Goal: Information Seeking & Learning: Learn about a topic

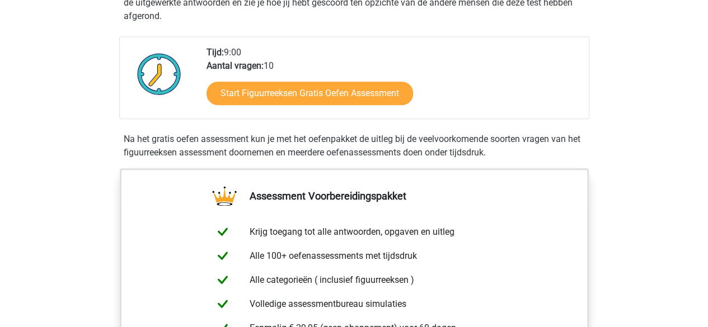
scroll to position [235, 0]
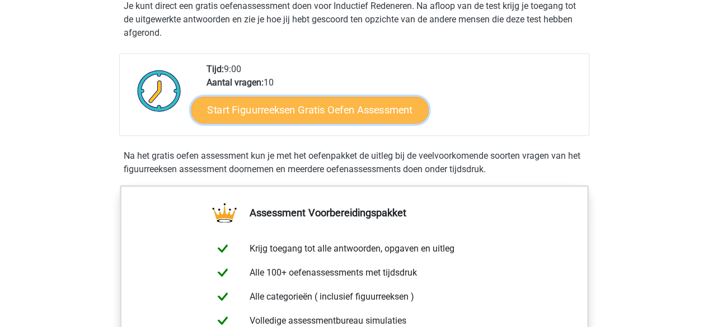
click at [356, 115] on link "Start Figuurreeksen Gratis Oefen Assessment" at bounding box center [309, 109] width 237 height 27
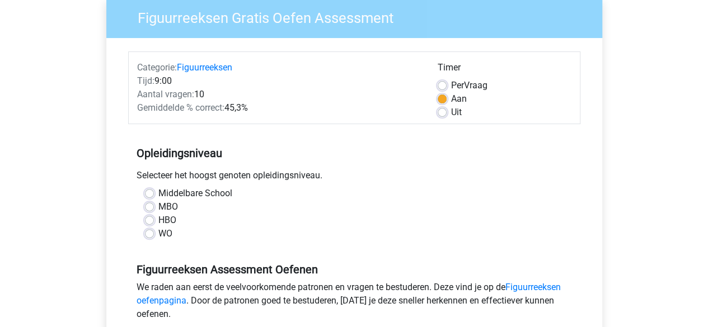
scroll to position [112, 0]
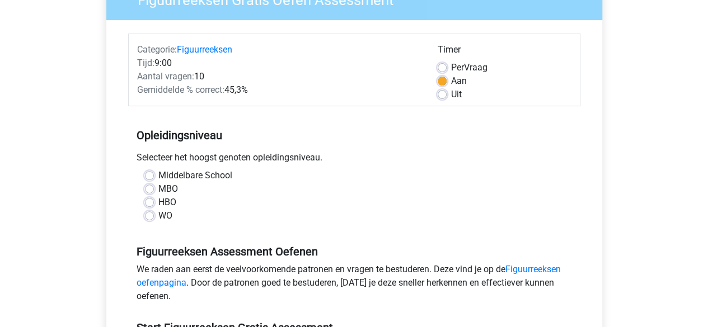
click at [158, 219] on label "WO" at bounding box center [165, 215] width 14 height 13
click at [146, 219] on input "WO" at bounding box center [149, 214] width 9 height 11
radio input "true"
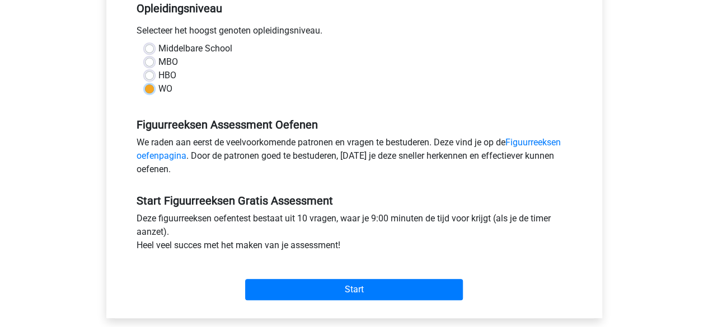
scroll to position [280, 0]
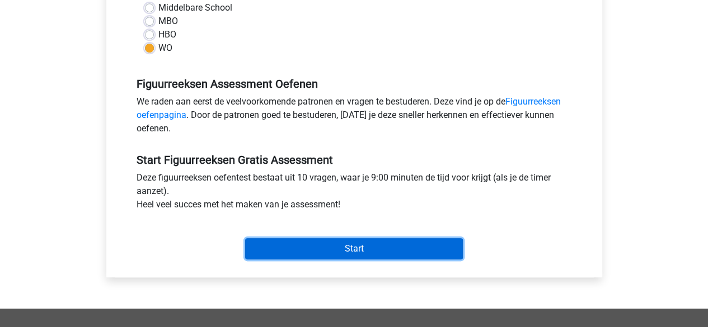
click at [302, 245] on input "Start" at bounding box center [354, 248] width 218 height 21
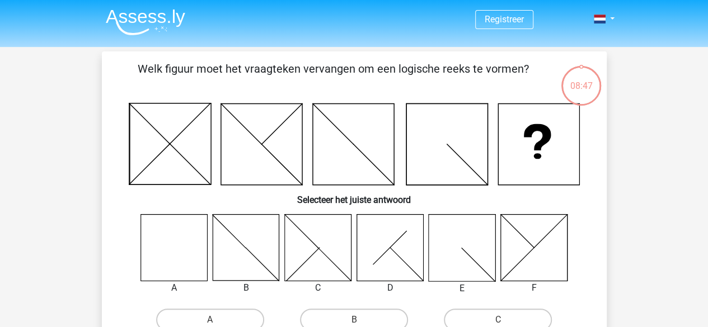
click at [168, 245] on icon at bounding box center [173, 247] width 67 height 67
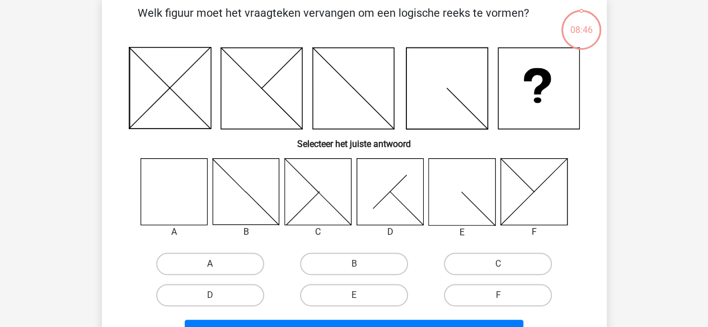
click at [231, 272] on label "A" at bounding box center [210, 264] width 108 height 22
click at [217, 271] on input "A" at bounding box center [213, 267] width 7 height 7
radio input "true"
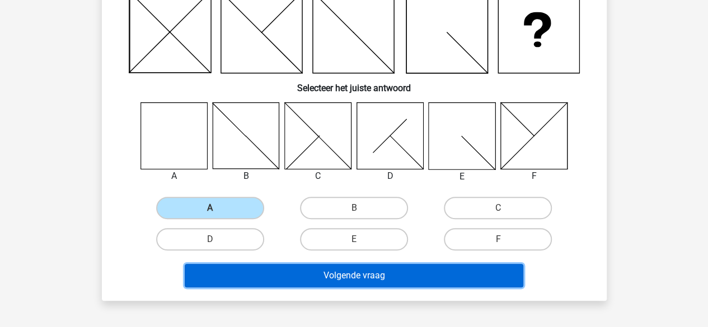
click at [362, 272] on button "Volgende vraag" at bounding box center [354, 276] width 339 height 24
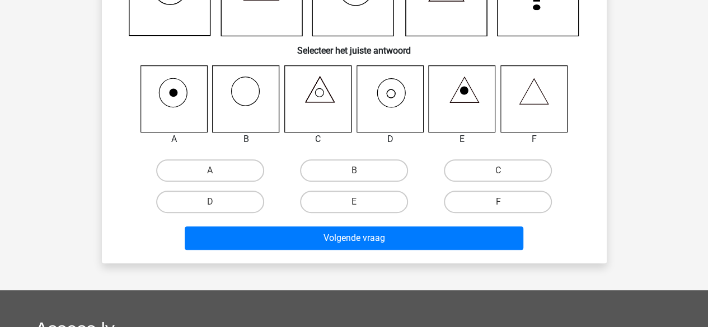
scroll to position [56, 0]
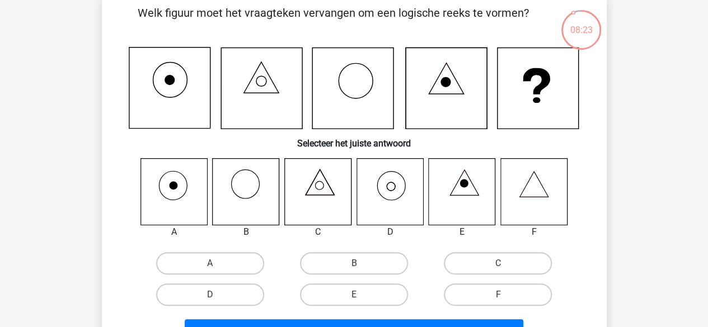
click at [411, 186] on icon at bounding box center [390, 191] width 67 height 67
click at [219, 293] on label "D" at bounding box center [210, 295] width 108 height 22
click at [217, 295] on input "D" at bounding box center [213, 298] width 7 height 7
radio input "true"
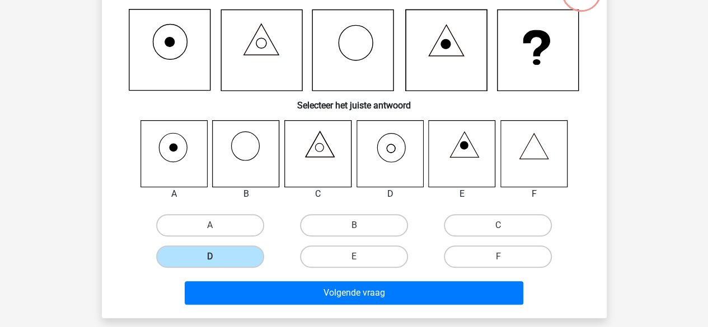
scroll to position [112, 0]
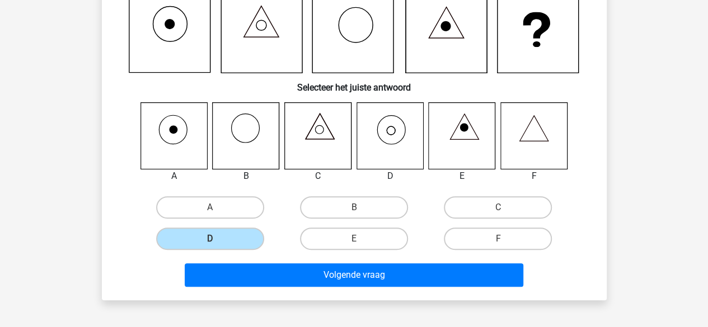
click at [275, 263] on div "Volgende vraag" at bounding box center [354, 273] width 469 height 37
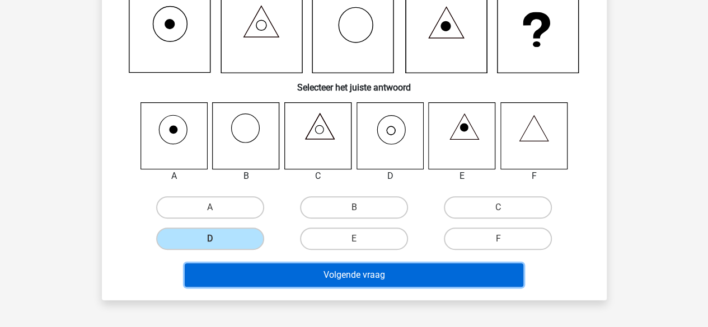
click at [287, 268] on button "Volgende vraag" at bounding box center [354, 276] width 339 height 24
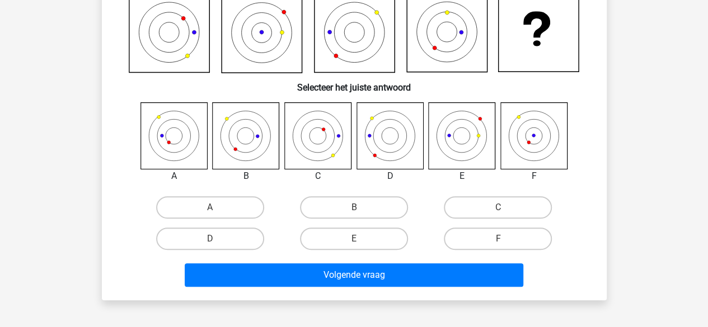
scroll to position [51, 0]
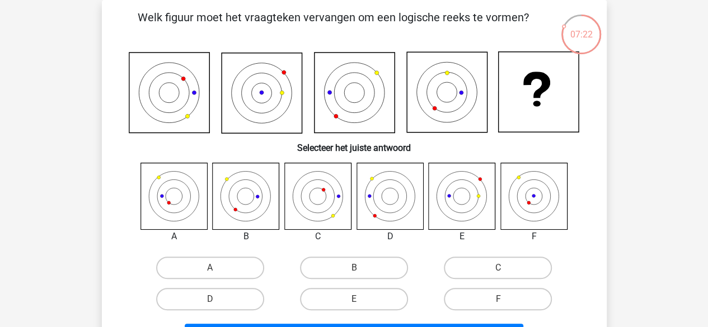
click at [168, 204] on icon at bounding box center [174, 197] width 68 height 68
drag, startPoint x: 169, startPoint y: 205, endPoint x: 151, endPoint y: 208, distance: 18.2
click at [151, 208] on icon at bounding box center [173, 196] width 67 height 67
click at [198, 273] on label "A" at bounding box center [210, 268] width 108 height 22
click at [210, 273] on input "A" at bounding box center [213, 271] width 7 height 7
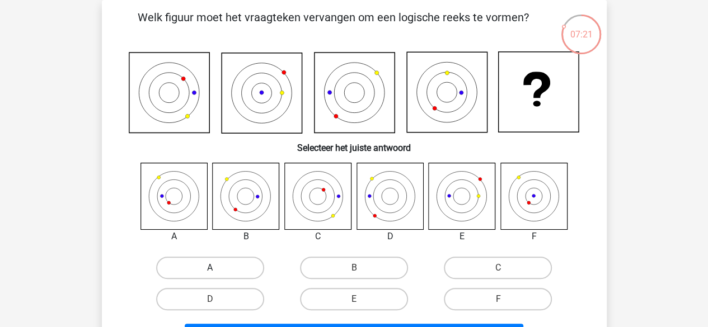
radio input "true"
drag, startPoint x: 198, startPoint y: 273, endPoint x: 189, endPoint y: 267, distance: 10.9
click at [189, 267] on label "A" at bounding box center [210, 268] width 108 height 22
click at [210, 268] on input "A" at bounding box center [213, 271] width 7 height 7
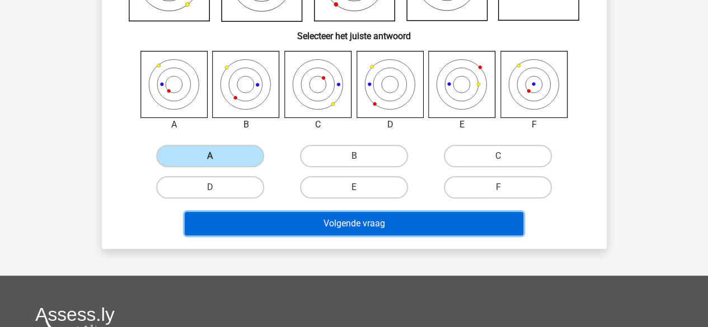
click at [278, 218] on button "Volgende vraag" at bounding box center [354, 224] width 339 height 24
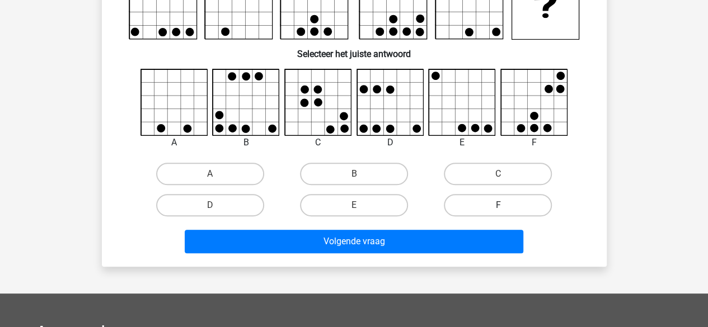
scroll to position [39, 0]
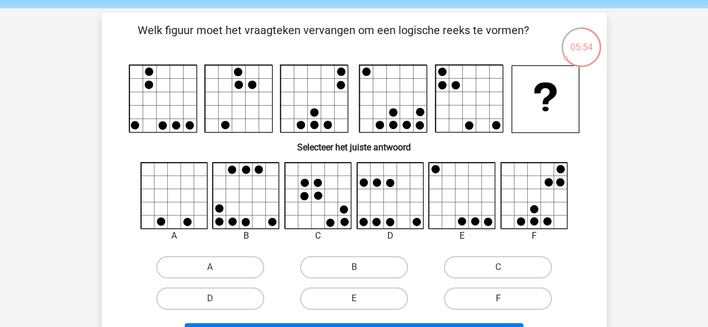
click at [471, 295] on label "F" at bounding box center [498, 299] width 108 height 22
click at [498, 299] on input "F" at bounding box center [501, 302] width 7 height 7
radio input "true"
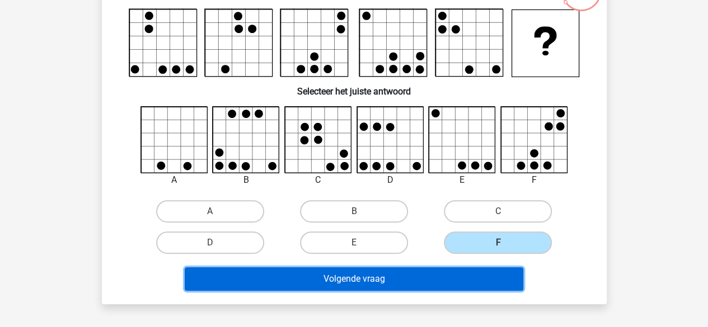
click at [435, 275] on button "Volgende vraag" at bounding box center [354, 280] width 339 height 24
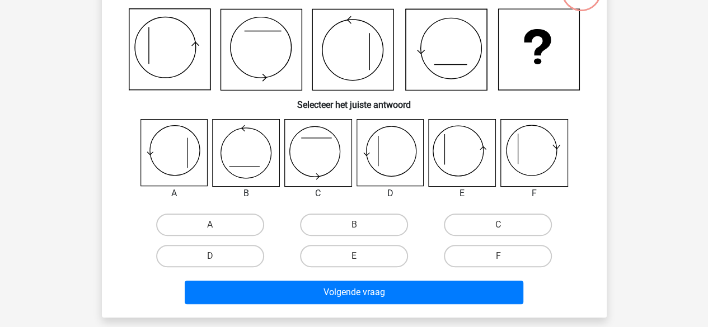
scroll to position [51, 0]
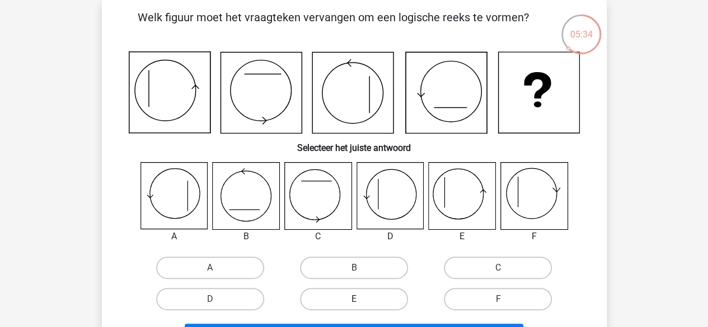
click at [369, 288] on label "E" at bounding box center [354, 299] width 108 height 22
click at [361, 299] on input "E" at bounding box center [357, 302] width 7 height 7
radio input "true"
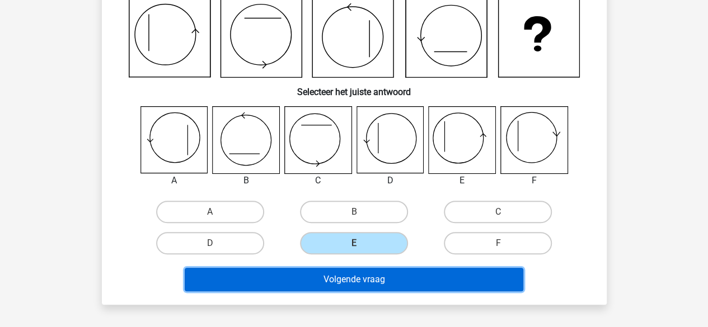
click at [370, 276] on button "Volgende vraag" at bounding box center [354, 280] width 339 height 24
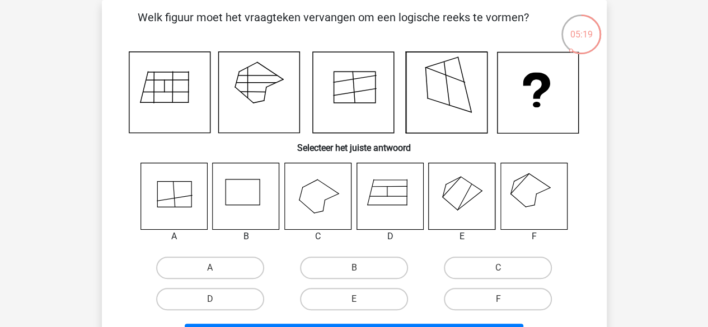
click at [525, 191] on icon at bounding box center [533, 196] width 67 height 67
click at [494, 298] on label "F" at bounding box center [498, 299] width 108 height 22
click at [498, 299] on input "F" at bounding box center [501, 302] width 7 height 7
radio input "true"
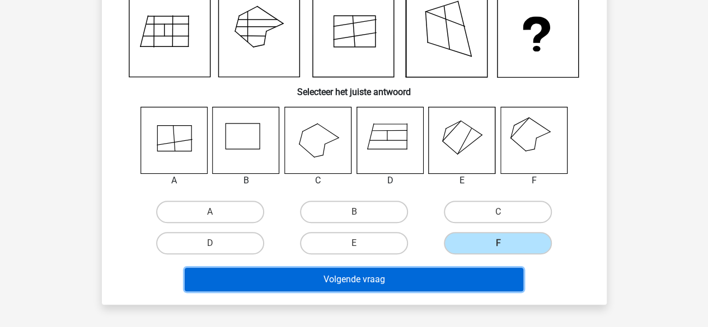
click at [476, 291] on button "Volgende vraag" at bounding box center [354, 280] width 339 height 24
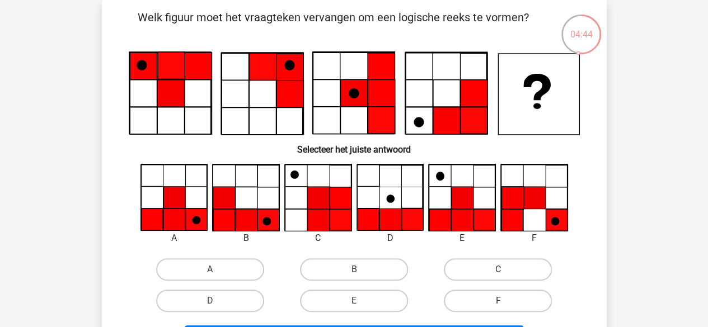
drag, startPoint x: 301, startPoint y: 183, endPoint x: 673, endPoint y: 137, distance: 375.7
click at [673, 137] on div "Registreer Nederlands English" at bounding box center [354, 317] width 708 height 737
click at [212, 264] on label "A" at bounding box center [210, 270] width 108 height 22
click at [212, 270] on input "A" at bounding box center [213, 273] width 7 height 7
radio input "true"
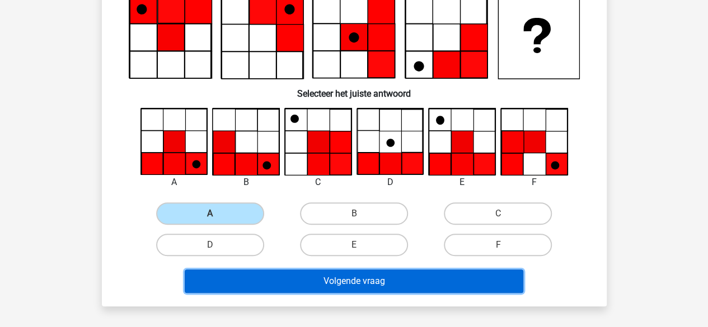
click at [315, 283] on button "Volgende vraag" at bounding box center [354, 282] width 339 height 24
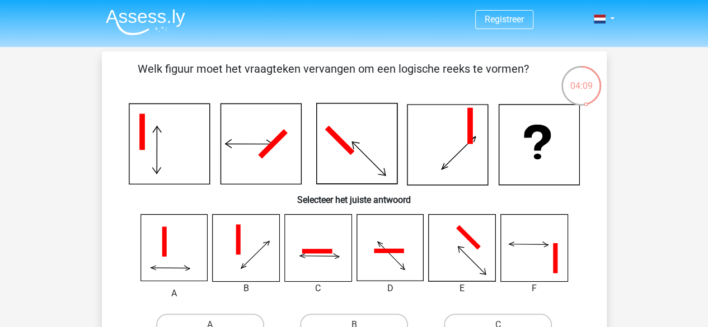
scroll to position [56, 0]
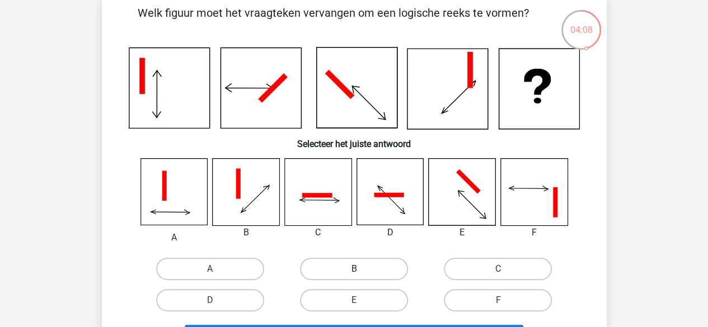
drag, startPoint x: 412, startPoint y: 191, endPoint x: 338, endPoint y: 271, distance: 109.3
click at [338, 271] on label "B" at bounding box center [354, 269] width 108 height 22
click at [354, 271] on input "B" at bounding box center [357, 272] width 7 height 7
radio input "true"
click at [337, 271] on label "B" at bounding box center [354, 269] width 108 height 22
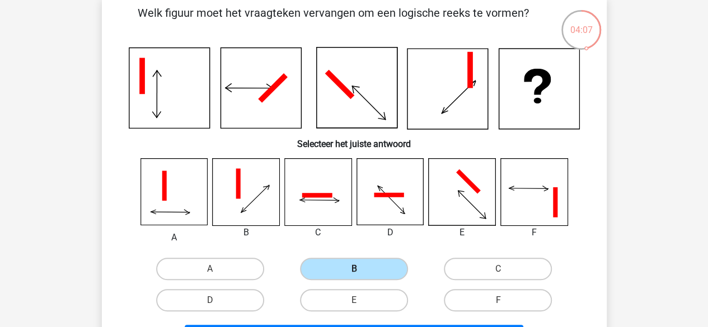
click at [354, 271] on input "B" at bounding box center [357, 272] width 7 height 7
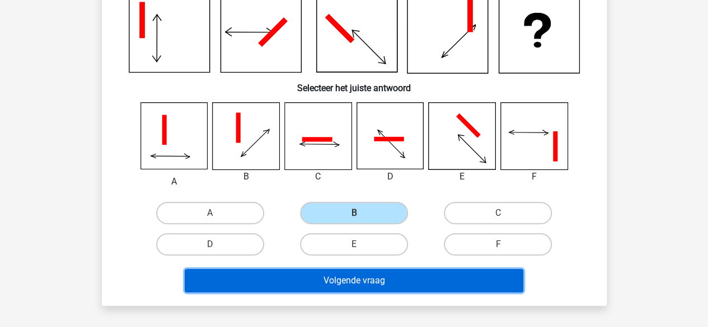
click at [338, 282] on button "Volgende vraag" at bounding box center [354, 281] width 339 height 24
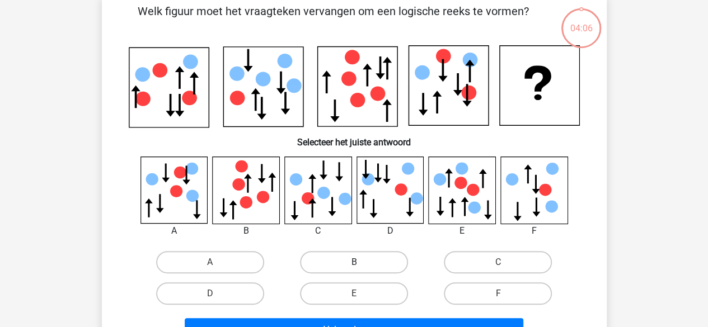
scroll to position [51, 0]
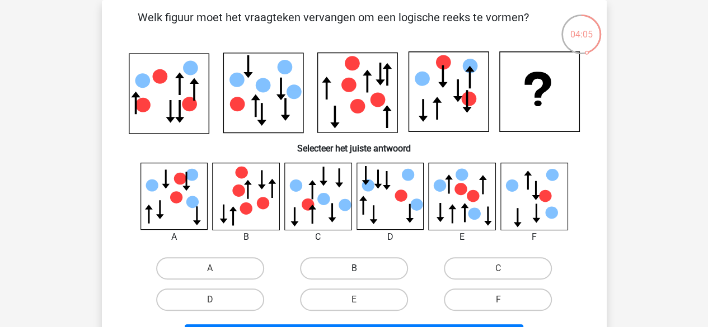
drag, startPoint x: 348, startPoint y: 279, endPoint x: 347, endPoint y: 285, distance: 6.3
click at [347, 279] on label "B" at bounding box center [354, 268] width 108 height 22
click at [354, 276] on input "B" at bounding box center [357, 272] width 7 height 7
radio input "true"
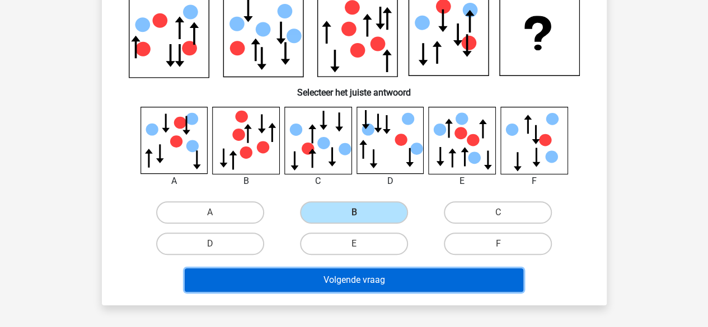
click at [348, 285] on button "Volgende vraag" at bounding box center [354, 281] width 339 height 24
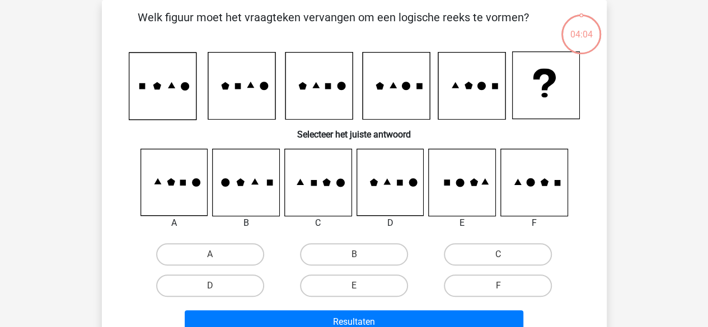
click at [345, 241] on div "B" at bounding box center [354, 254] width 144 height 31
click at [346, 250] on label "B" at bounding box center [354, 254] width 108 height 22
click at [354, 255] on input "B" at bounding box center [357, 258] width 7 height 7
radio input "true"
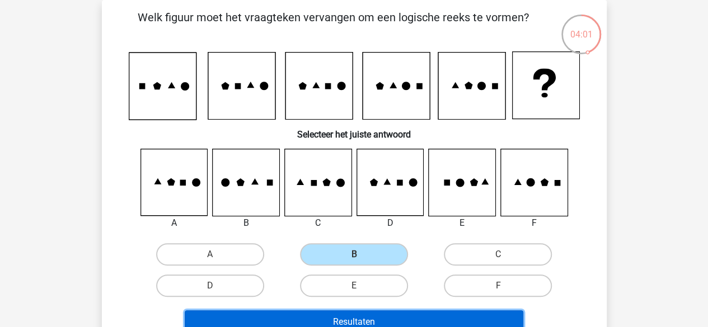
click at [389, 313] on button "Resultaten" at bounding box center [354, 323] width 339 height 24
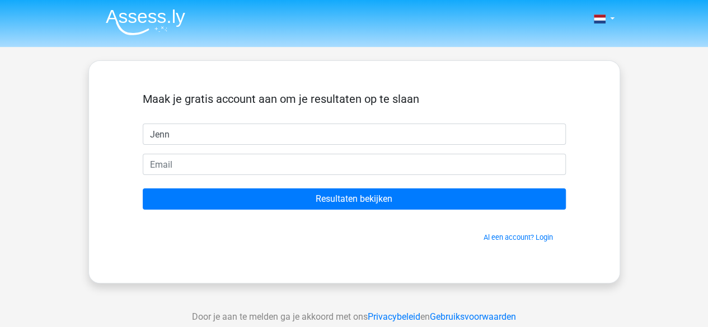
type input "Jenna"
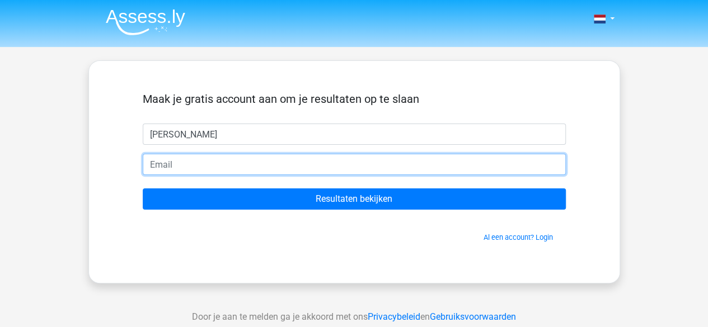
click at [248, 166] on input "email" at bounding box center [354, 164] width 423 height 21
type input "jennadetemmerman@gmail.com"
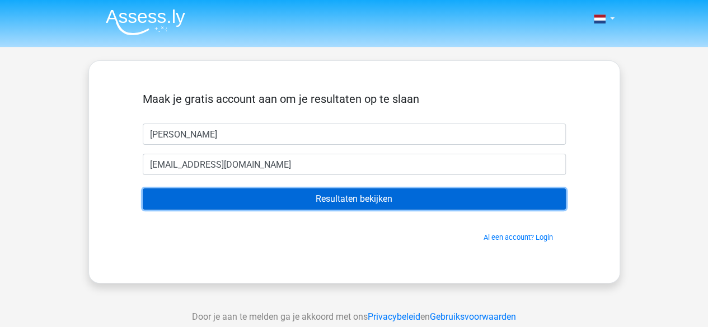
click at [237, 199] on input "Resultaten bekijken" at bounding box center [354, 199] width 423 height 21
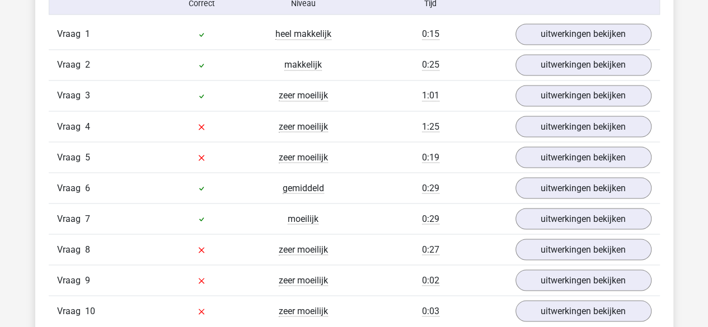
scroll to position [949, 0]
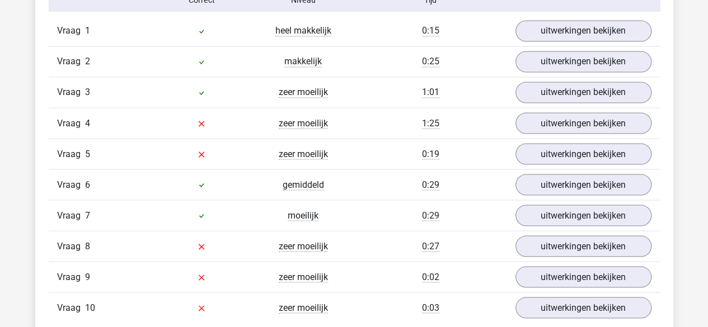
click at [399, 147] on div "0:19" at bounding box center [430, 153] width 153 height 13
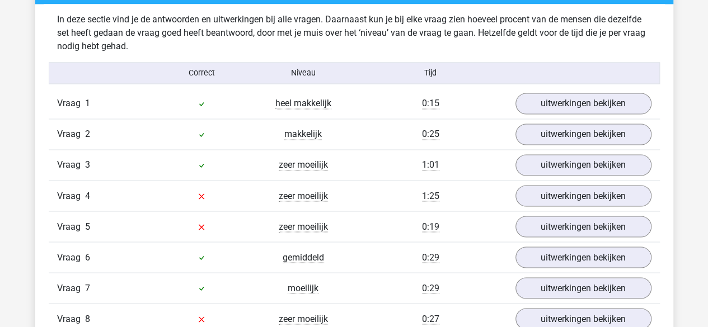
scroll to position [900, 0]
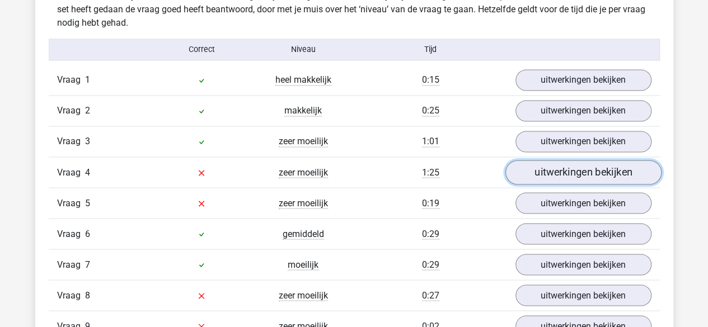
click at [577, 168] on link "uitwerkingen bekijken" at bounding box center [583, 173] width 156 height 25
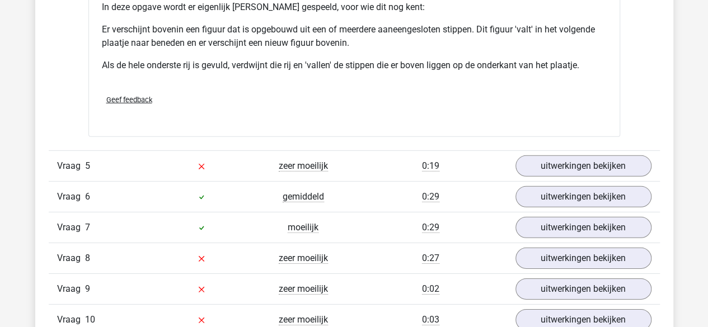
scroll to position [1628, 0]
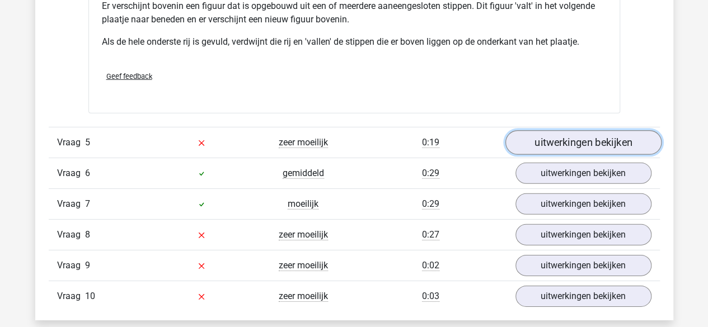
click at [566, 137] on link "uitwerkingen bekijken" at bounding box center [583, 142] width 156 height 25
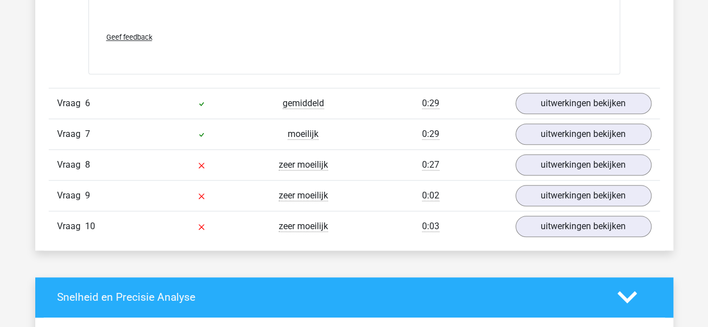
scroll to position [2635, 0]
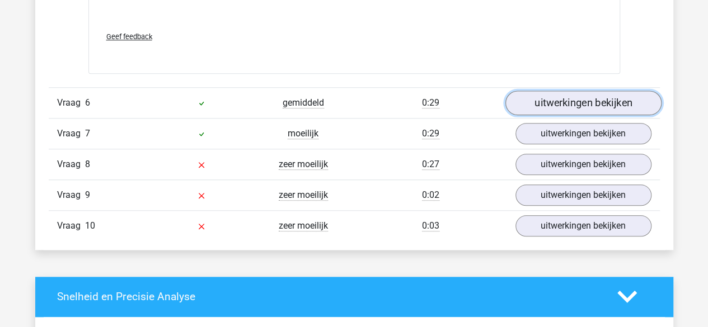
click at [546, 102] on link "uitwerkingen bekijken" at bounding box center [583, 103] width 156 height 25
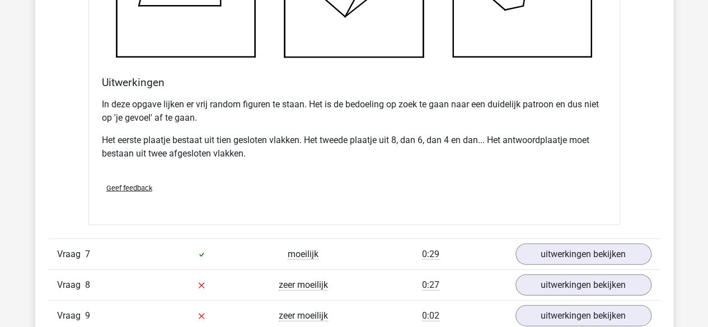
scroll to position [3307, 0]
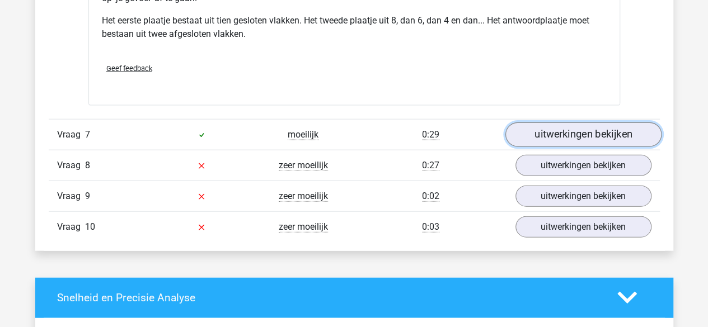
click at [561, 129] on link "uitwerkingen bekijken" at bounding box center [583, 135] width 156 height 25
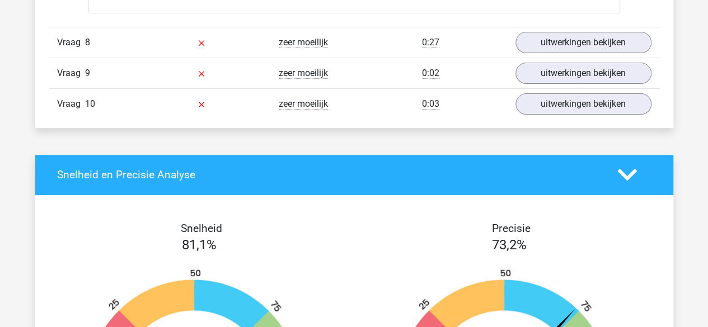
scroll to position [4371, 0]
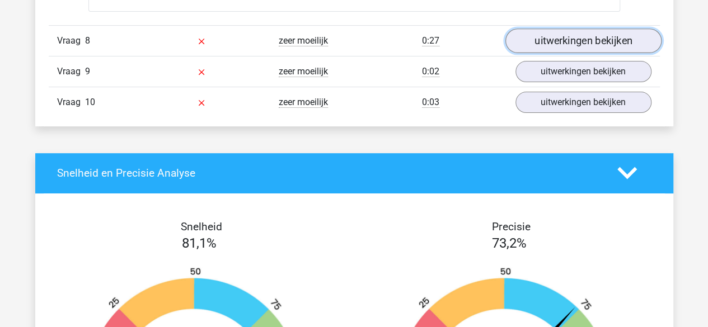
click at [589, 33] on link "uitwerkingen bekijken" at bounding box center [583, 41] width 156 height 25
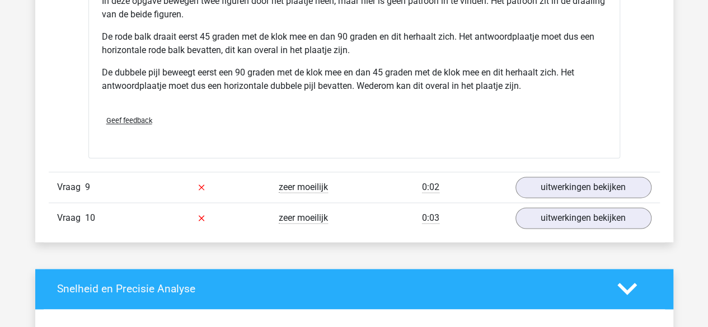
scroll to position [4986, 0]
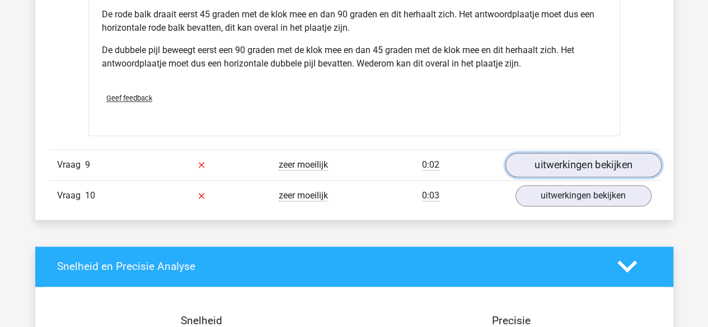
click at [551, 165] on link "uitwerkingen bekijken" at bounding box center [583, 165] width 156 height 25
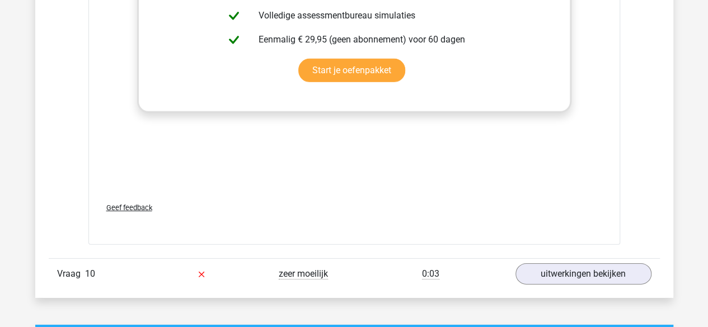
scroll to position [5994, 0]
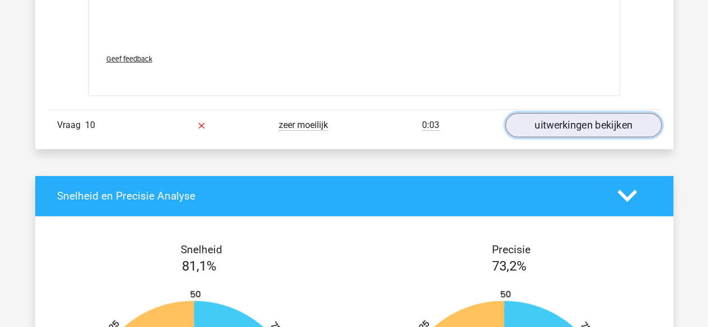
click at [545, 121] on link "uitwerkingen bekijken" at bounding box center [583, 125] width 156 height 25
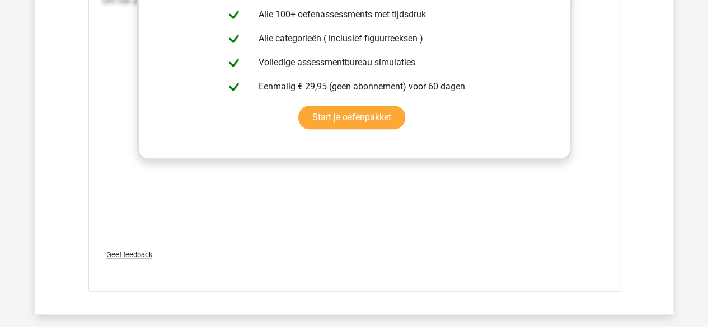
scroll to position [6889, 0]
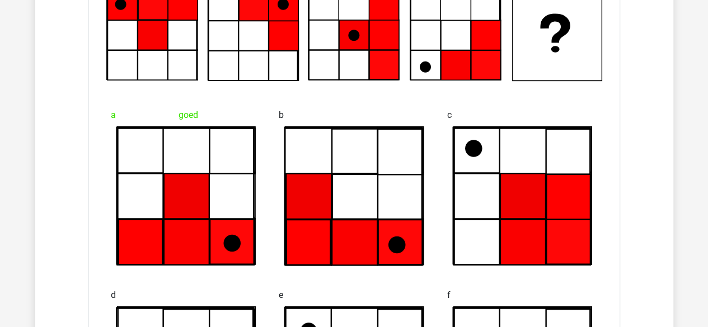
scroll to position [3505, 0]
